Goal: Task Accomplishment & Management: Complete application form

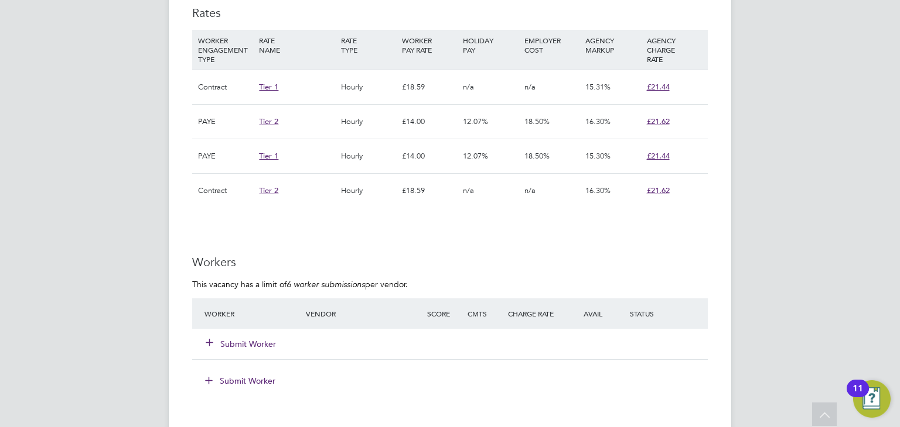
scroll to position [862, 0]
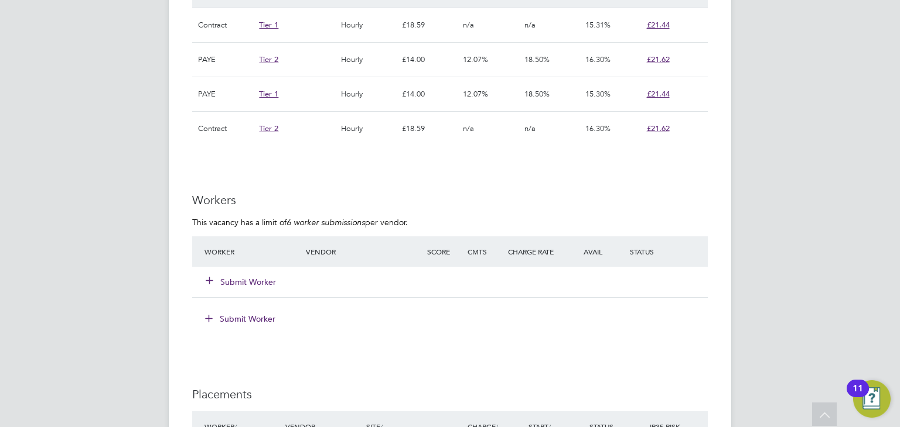
click at [244, 285] on button "Submit Worker" at bounding box center [241, 282] width 70 height 12
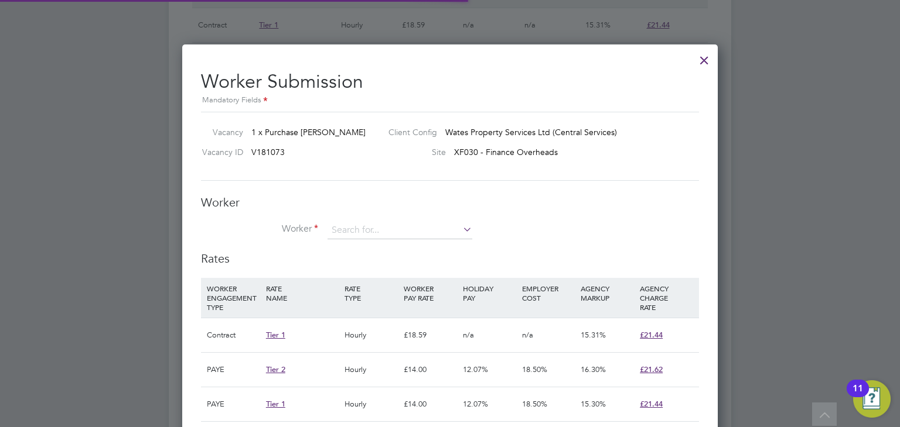
scroll to position [35, 80]
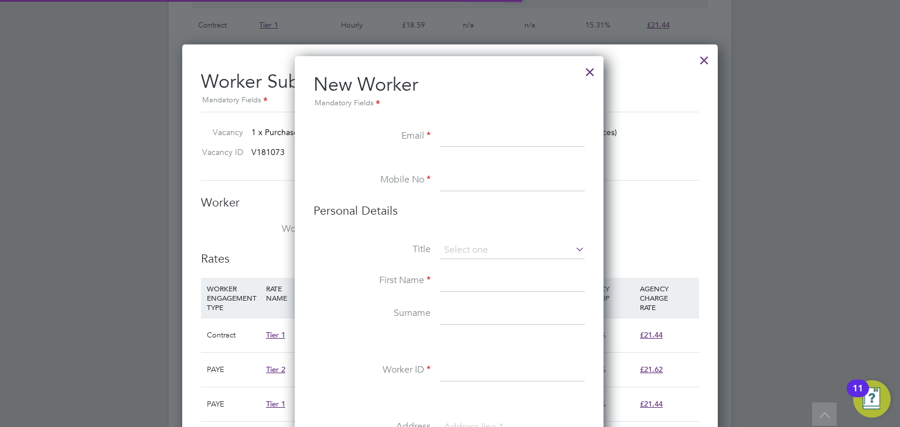
click at [343, 403] on li "+ Add new" at bounding box center [439, 406] width 224 height 16
click at [439, 136] on li "Email" at bounding box center [448, 142] width 271 height 33
click at [453, 136] on input at bounding box center [512, 136] width 145 height 21
paste input "bhavs19@hotmail.co.uk"
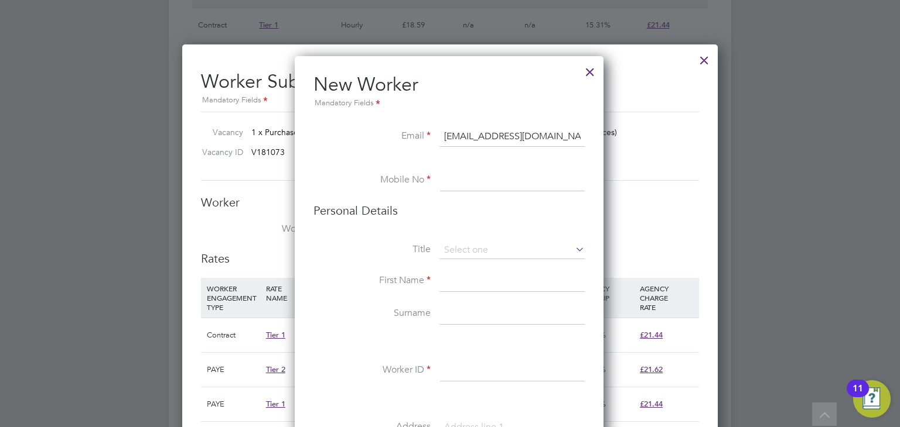
type input "bhavs19@hotmail.co.uk"
click at [468, 180] on input at bounding box center [512, 180] width 145 height 21
paste input "+44 7442 808511"
type input "+44 7442 808511"
click at [471, 257] on input at bounding box center [512, 251] width 145 height 18
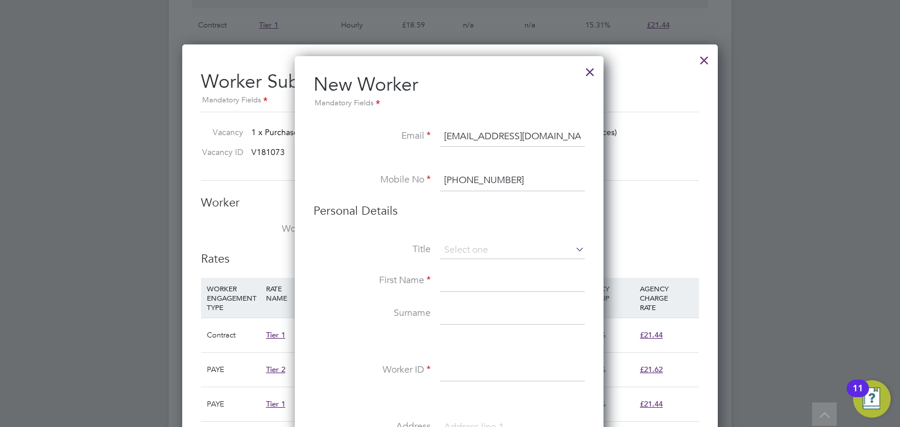
click at [461, 268] on li "Mr" at bounding box center [512, 266] width 145 height 15
type input "Mr"
click at [451, 283] on input at bounding box center [512, 281] width 145 height 21
paste input "Bhavesh Badiani"
drag, startPoint x: 530, startPoint y: 289, endPoint x: 484, endPoint y: 281, distance: 47.0
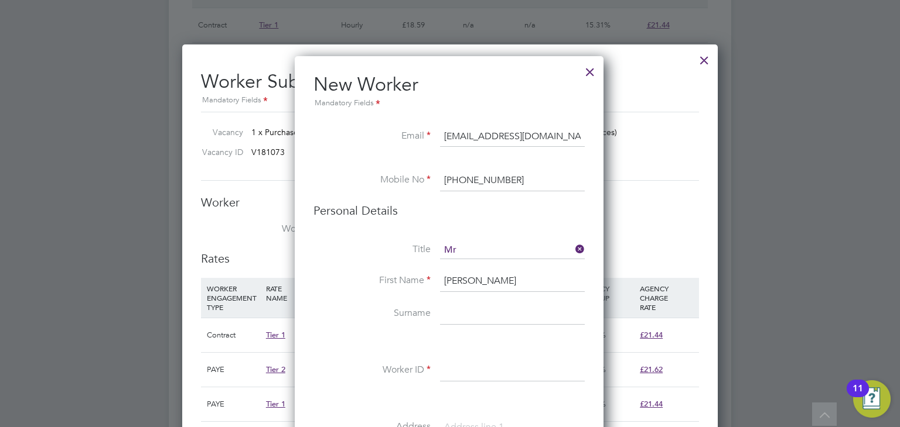
click at [484, 281] on input "Bhavesh Badiani" at bounding box center [512, 281] width 145 height 21
type input "Bhavesh"
type input "Badiani"
click at [392, 347] on li at bounding box center [448, 343] width 271 height 12
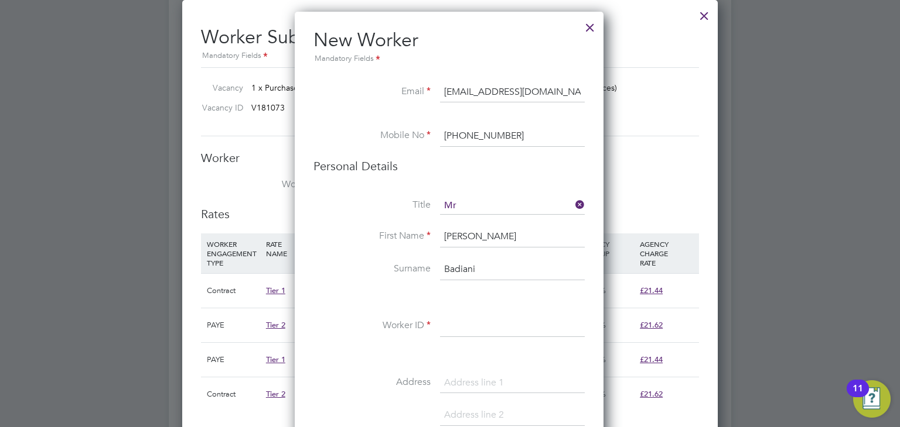
click at [460, 325] on input at bounding box center [512, 326] width 145 height 21
paste input "311801"
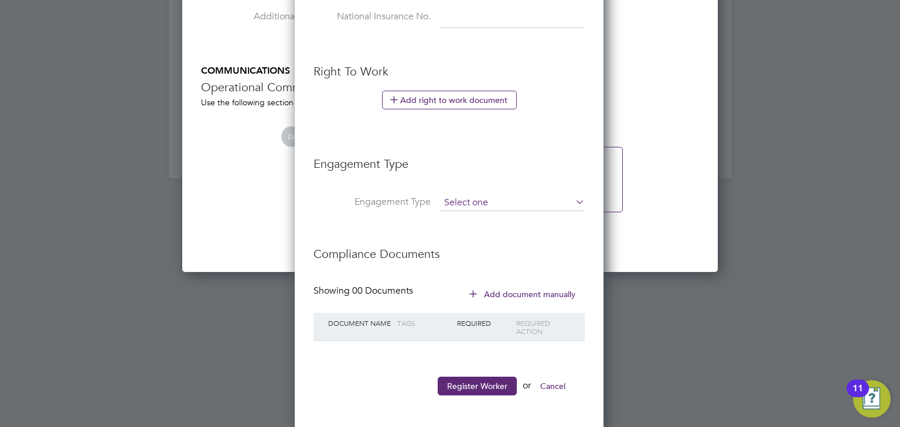
type input "311801"
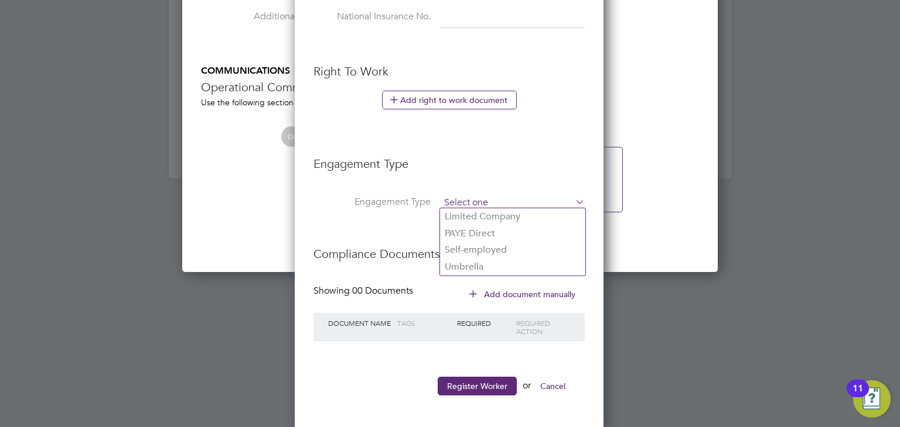
click at [484, 201] on input at bounding box center [512, 203] width 145 height 16
click at [476, 225] on li "PAYE Direct" at bounding box center [512, 233] width 145 height 17
type input "PAYE Direct"
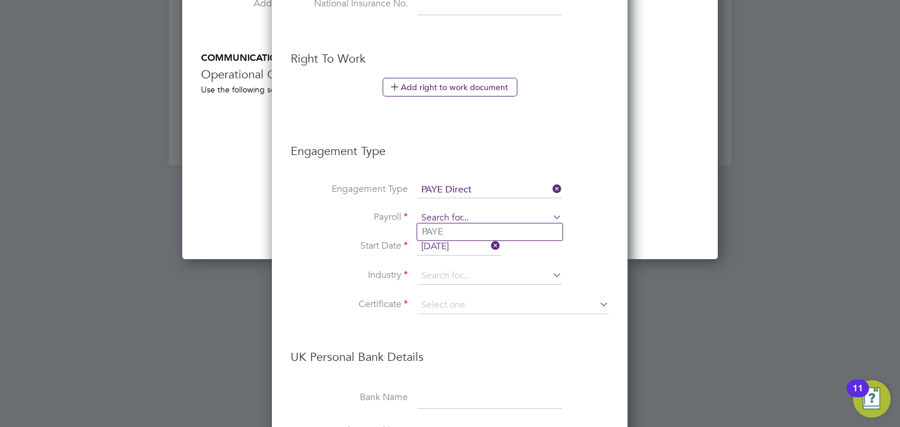
click at [440, 216] on input at bounding box center [489, 218] width 145 height 16
click at [445, 228] on li "PAYE" at bounding box center [489, 232] width 145 height 17
type input "PAYE"
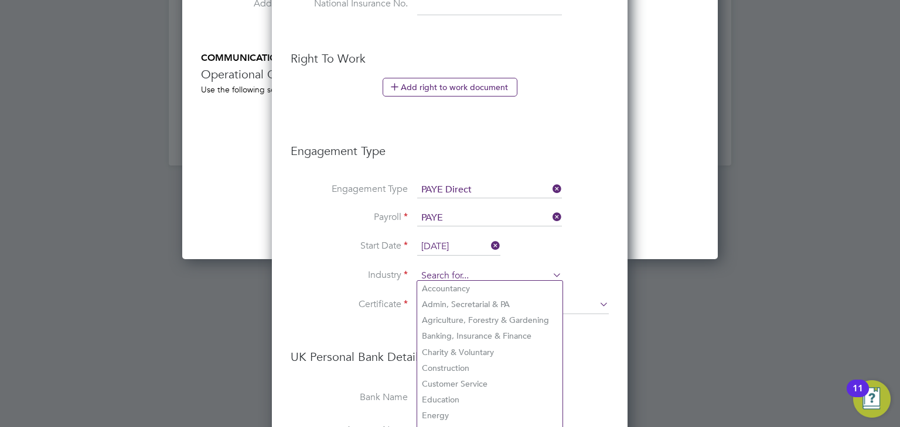
click at [440, 268] on input at bounding box center [489, 277] width 145 height 18
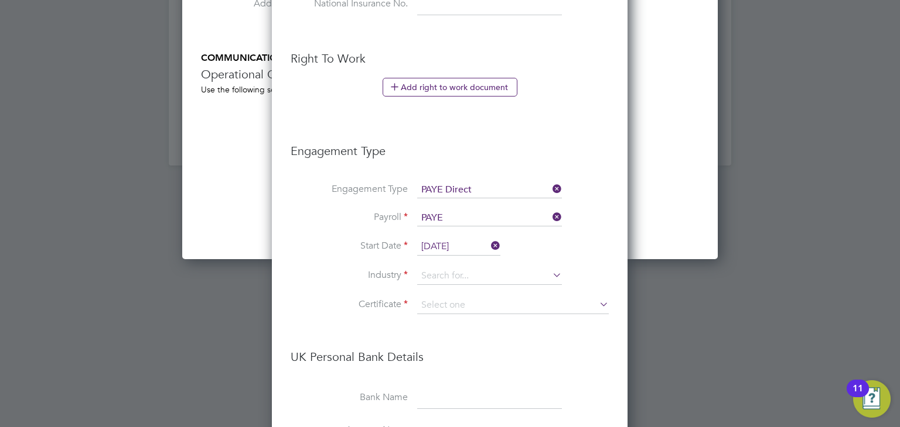
click at [447, 364] on li "Construction" at bounding box center [489, 369] width 145 height 16
type input "Construction"
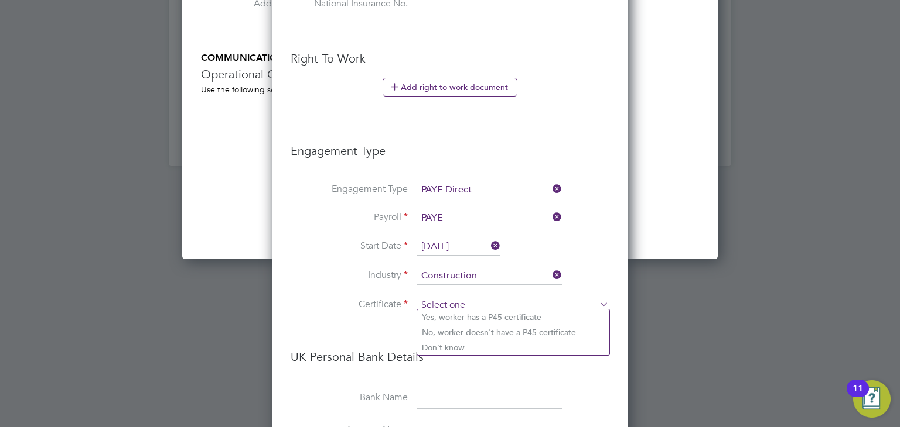
click at [459, 307] on input at bounding box center [512, 306] width 191 height 18
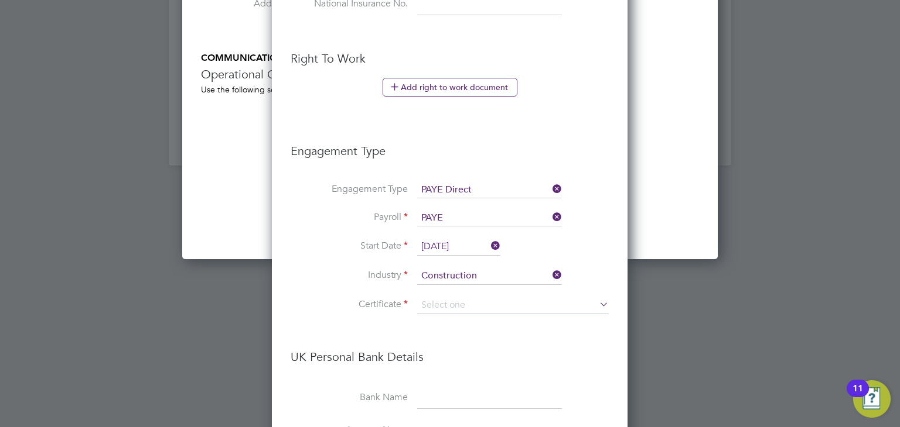
click at [456, 352] on li "Don't know" at bounding box center [513, 347] width 192 height 15
type input "Don't know"
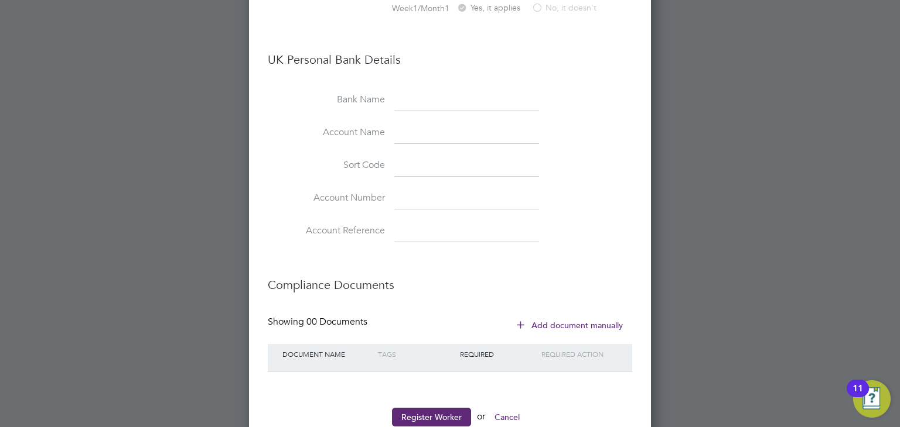
scroll to position [1875, 0]
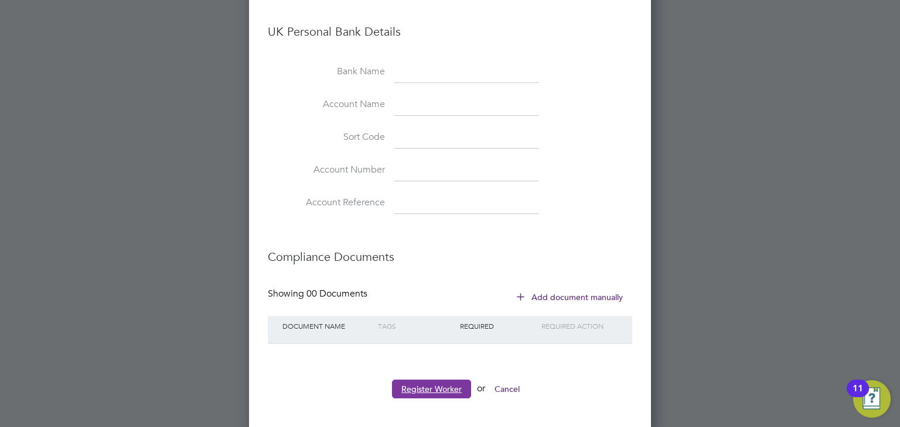
click at [424, 380] on button "Register Worker" at bounding box center [431, 389] width 79 height 19
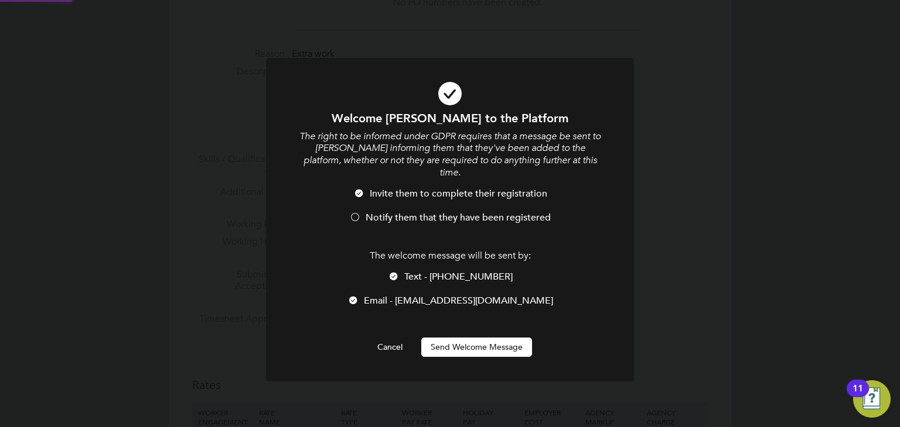
scroll to position [0, 0]
click at [394, 212] on span "Notify them that they have been registered" at bounding box center [457, 218] width 185 height 12
click at [457, 322] on div "Welcome Bhavesh to the Platform The right to be informed under GDPR requires th…" at bounding box center [449, 234] width 305 height 247
click at [443, 338] on button "Send Welcome Message" at bounding box center [476, 347] width 111 height 19
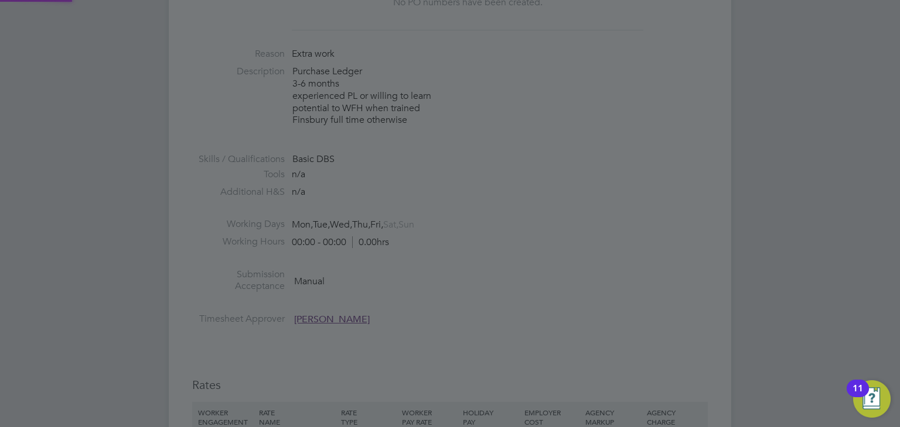
type input "Bhavesh Badiani (311801)"
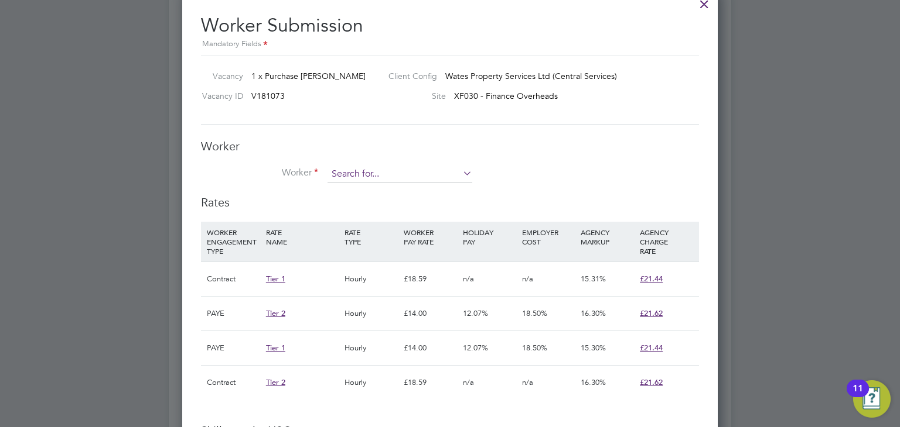
scroll to position [841, 536]
click at [371, 170] on input at bounding box center [399, 175] width 145 height 18
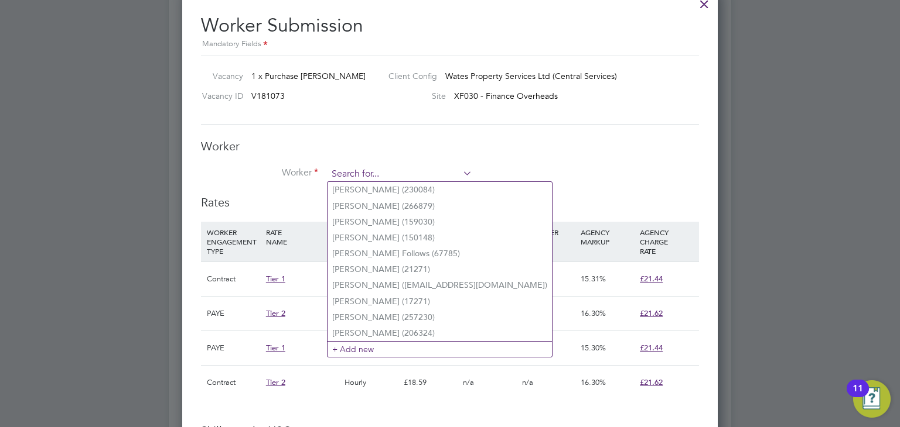
type input "h"
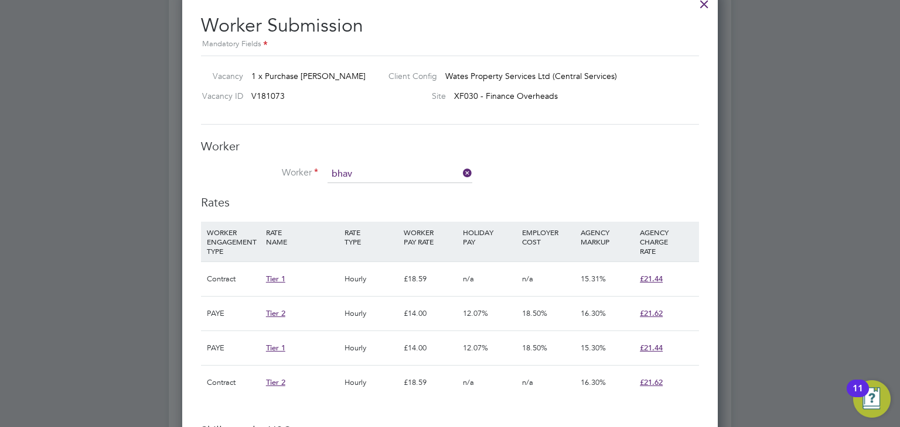
click at [384, 188] on li "Bhav esh Badiani (311801)" at bounding box center [399, 190] width 145 height 16
type input "Bhavesh Badiani (311801)"
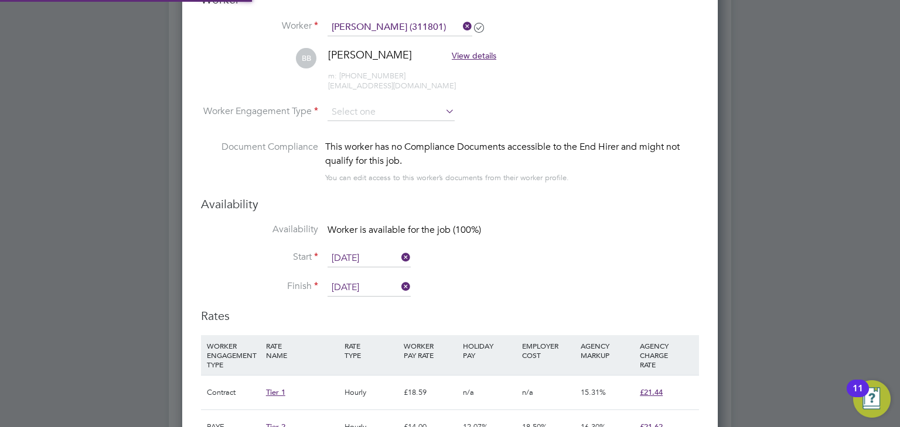
scroll to position [1066, 0]
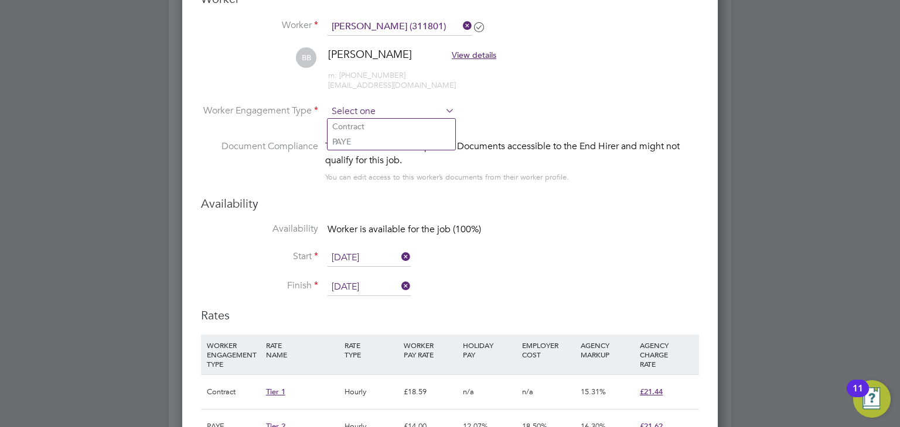
click at [375, 106] on input at bounding box center [390, 112] width 127 height 18
click at [350, 135] on li "PAYE" at bounding box center [391, 141] width 128 height 15
type input "PAYE"
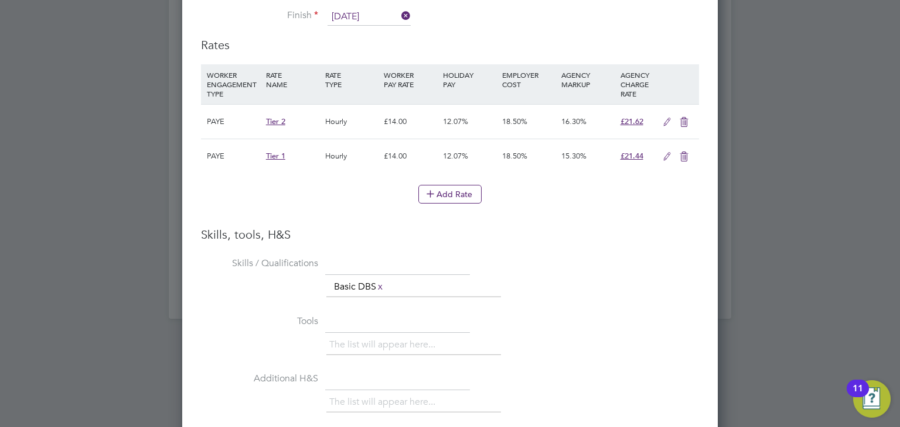
scroll to position [1348, 0]
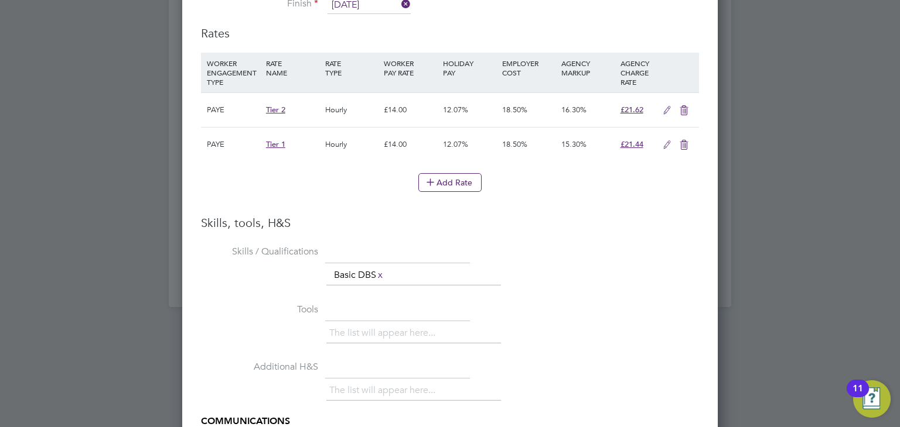
click at [689, 106] on icon at bounding box center [683, 110] width 15 height 9
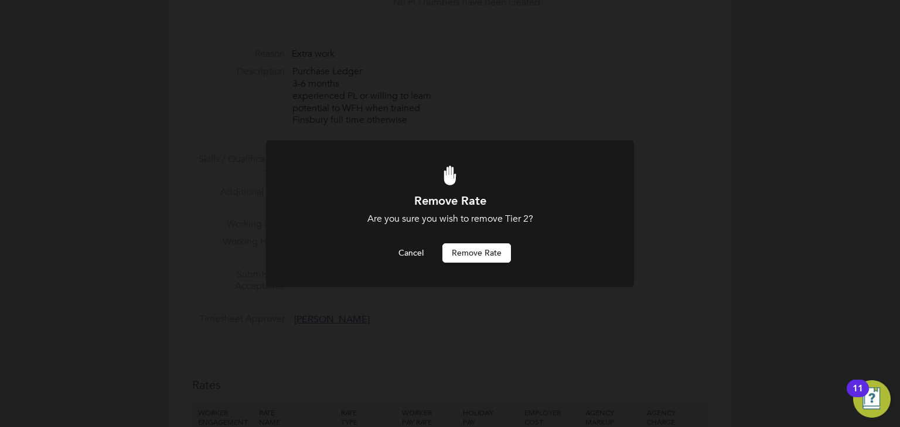
click at [490, 251] on button "Remove rate" at bounding box center [476, 253] width 69 height 19
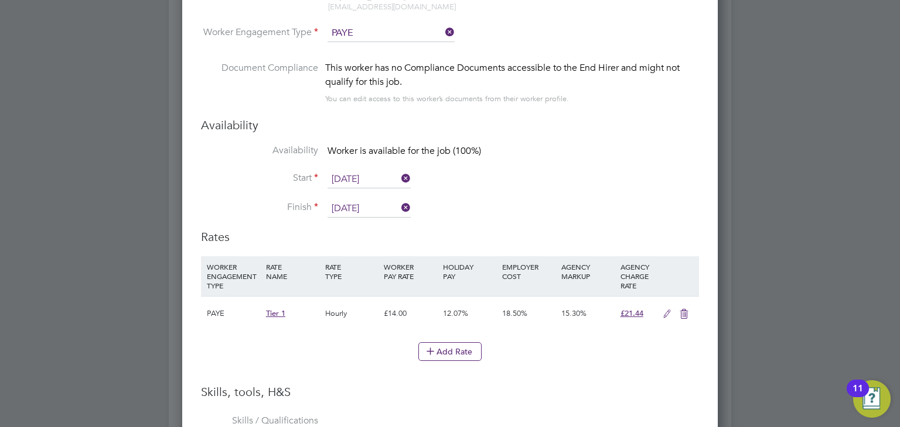
click at [670, 310] on icon at bounding box center [666, 314] width 15 height 9
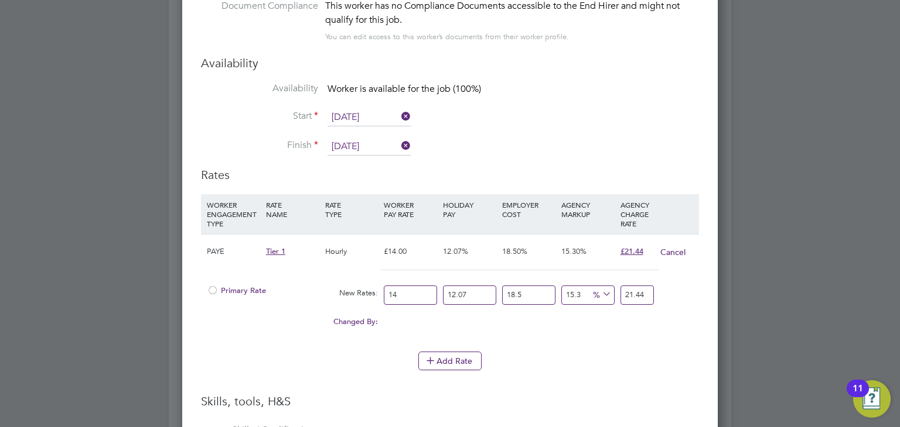
click at [256, 286] on span "Primary Rate" at bounding box center [236, 291] width 59 height 10
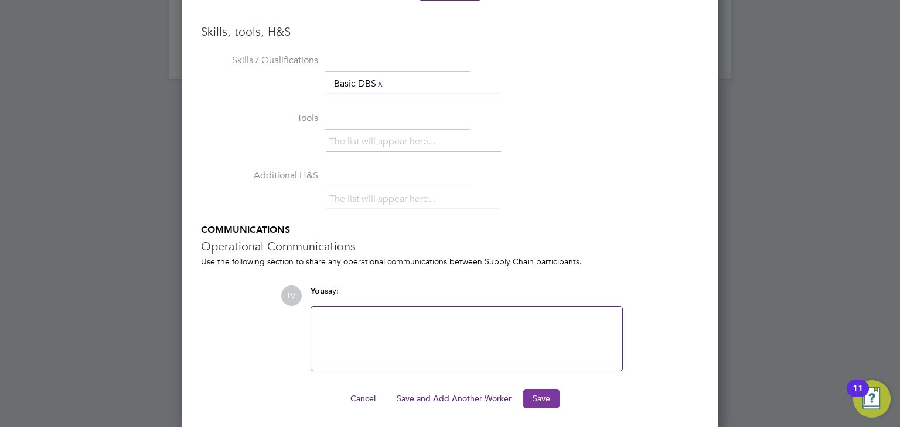
click at [532, 389] on button "Save" at bounding box center [541, 398] width 36 height 19
